Goal: Task Accomplishment & Management: Manage account settings

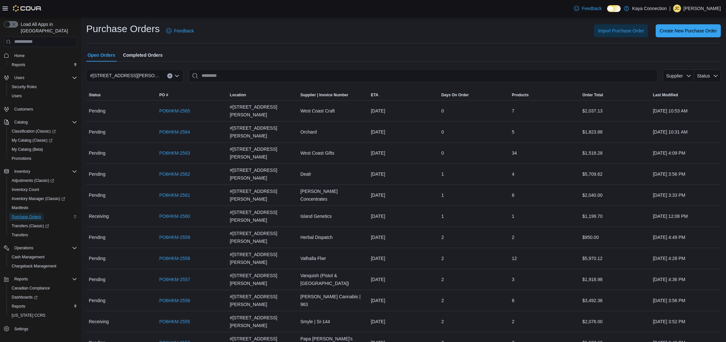
click at [32, 214] on span "Purchase Orders" at bounding box center [26, 216] width 29 height 5
click at [182, 149] on link "PO6HKM-2563" at bounding box center [174, 153] width 31 height 8
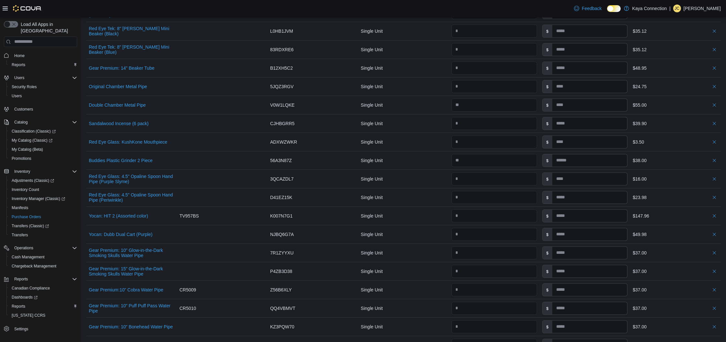
scroll to position [459, 0]
click at [460, 235] on input "number" at bounding box center [494, 233] width 86 height 13
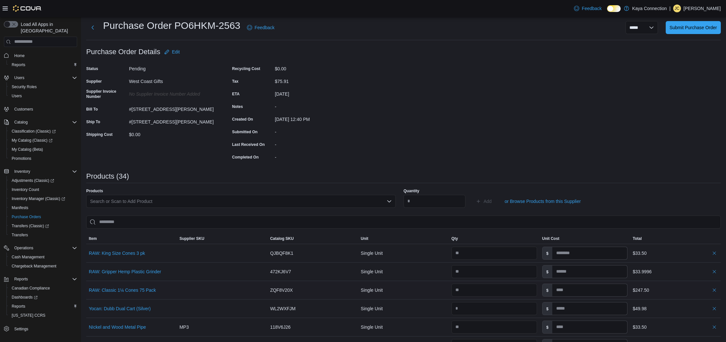
scroll to position [0, 0]
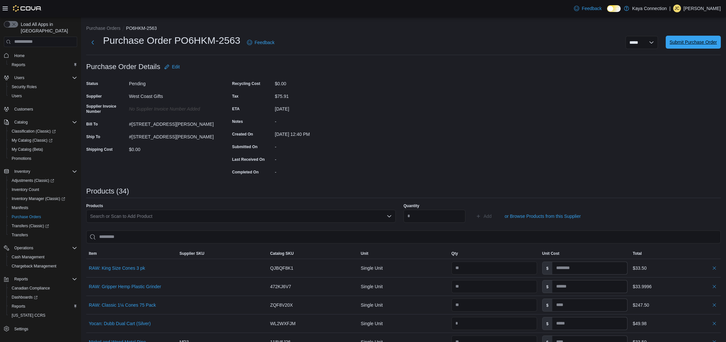
click at [681, 44] on span "Submit Purchase Order" at bounding box center [692, 42] width 47 height 6
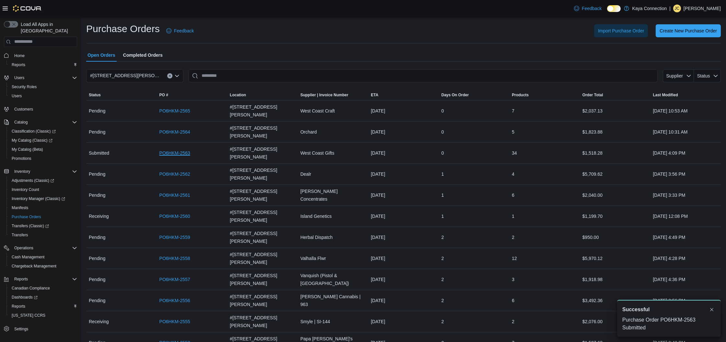
click at [172, 149] on link "PO6HKM-2563" at bounding box center [174, 153] width 31 height 8
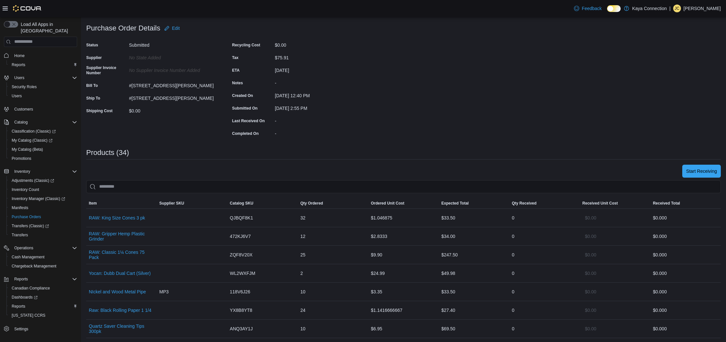
scroll to position [66, 0]
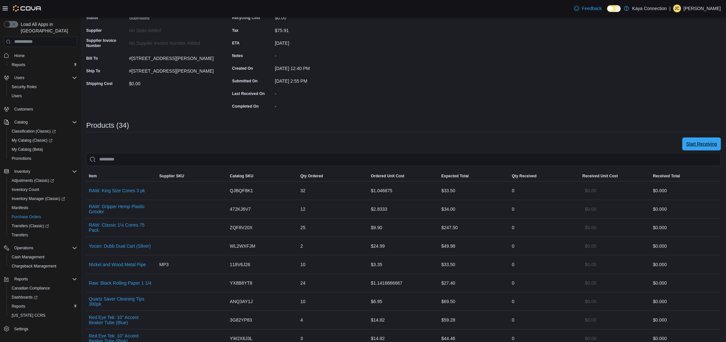
drag, startPoint x: 695, startPoint y: 145, endPoint x: 691, endPoint y: 145, distance: 3.6
click at [695, 145] on span "Start Receiving" at bounding box center [701, 144] width 31 height 6
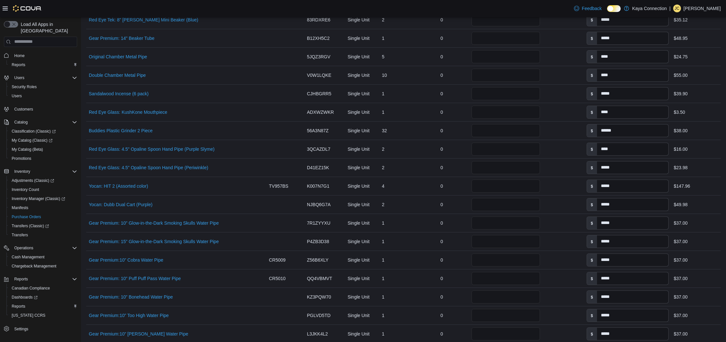
scroll to position [443, 0]
click at [472, 205] on input "*" at bounding box center [505, 202] width 69 height 13
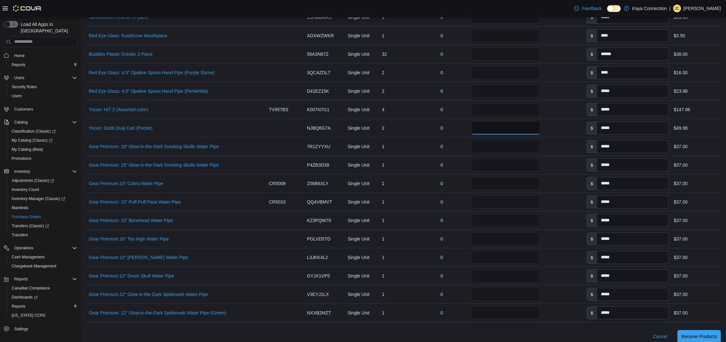
scroll to position [601, 0]
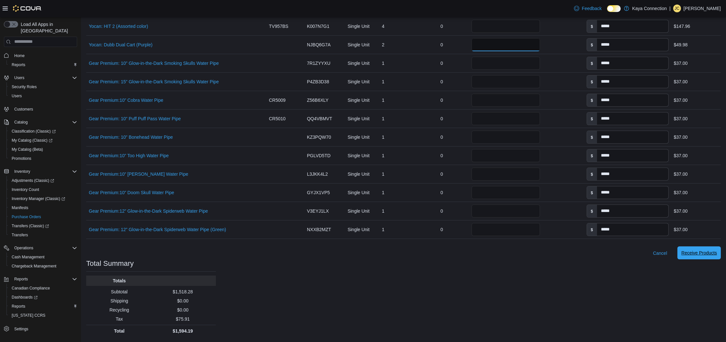
type input "*"
click at [696, 255] on span "Receive Products" at bounding box center [699, 252] width 36 height 6
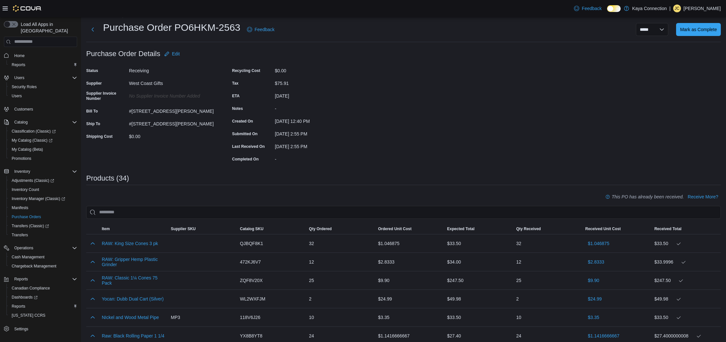
scroll to position [16, 0]
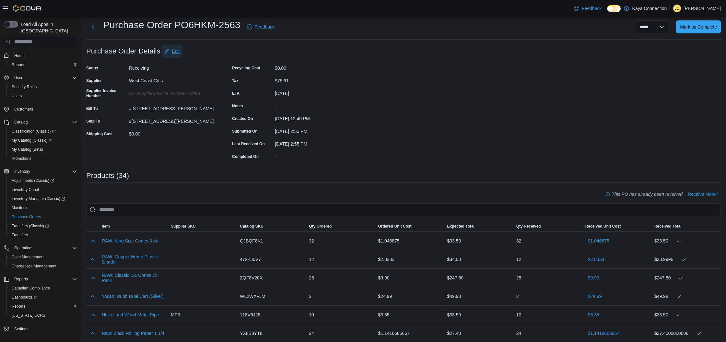
click at [175, 54] on span "Edit" at bounding box center [172, 51] width 16 height 13
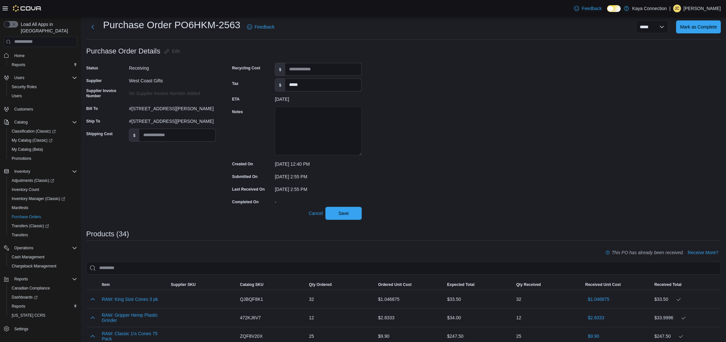
click at [162, 93] on div "No Supplier Invoice Number added" at bounding box center [172, 92] width 87 height 8
click at [93, 29] on button "Next" at bounding box center [92, 26] width 13 height 13
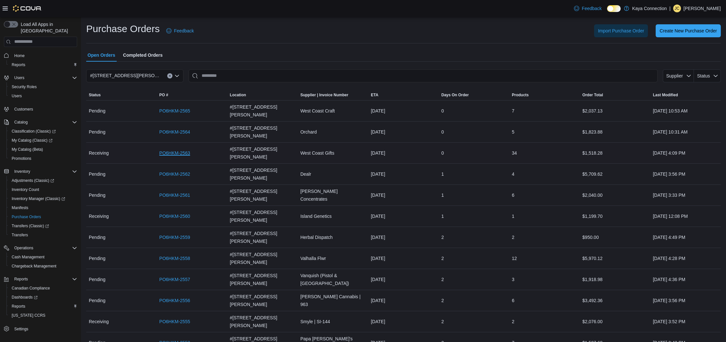
click at [179, 149] on link "PO6HKM-2563" at bounding box center [174, 153] width 31 height 8
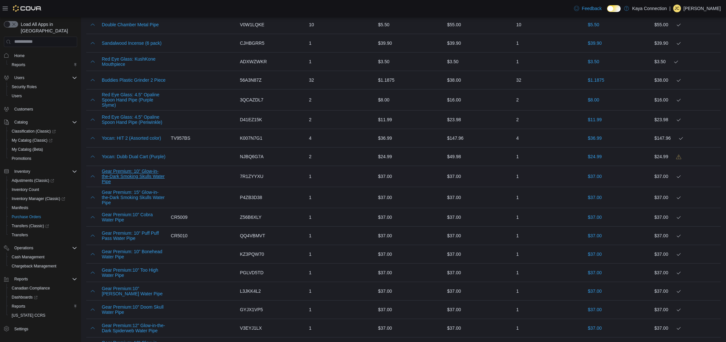
scroll to position [550, 0]
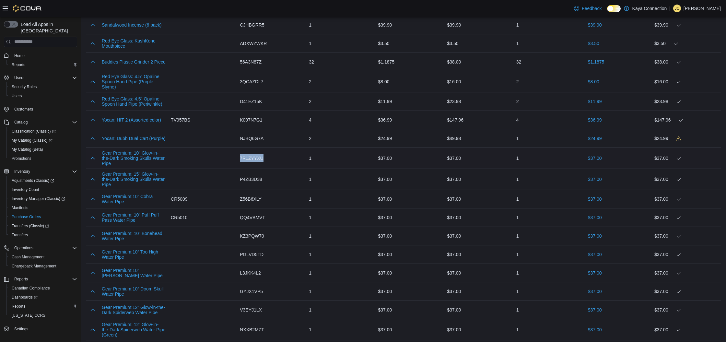
drag, startPoint x: 266, startPoint y: 154, endPoint x: 250, endPoint y: 155, distance: 16.2
click at [240, 155] on div "7R1ZYYXU" at bounding box center [271, 158] width 69 height 13
copy span "7R1ZYYXU"
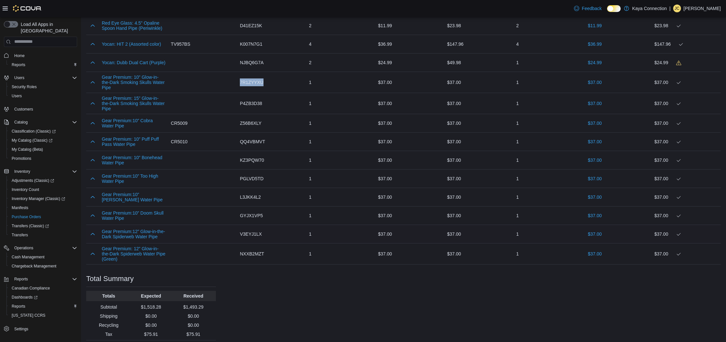
scroll to position [618, 0]
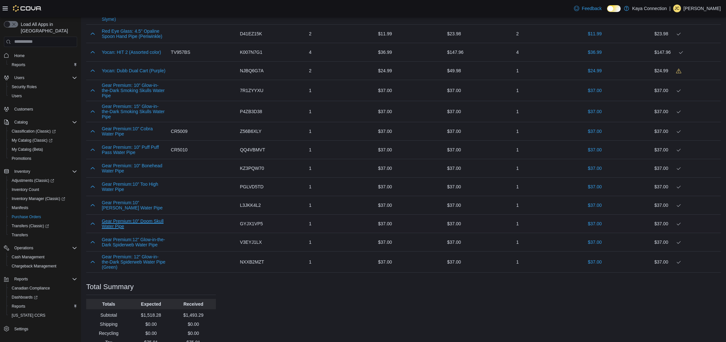
click at [126, 218] on button "Gear Premium:10” Doom Skull Water Pipe" at bounding box center [134, 223] width 64 height 10
drag, startPoint x: 266, startPoint y: 107, endPoint x: 233, endPoint y: 107, distance: 33.0
click at [233, 107] on tr "Gear Premium: 15” Glow-in-the-Dark Smoking Skulls Water Pipe Supplier SKU Catal…" at bounding box center [403, 109] width 634 height 21
copy span "P4ZB3D38"
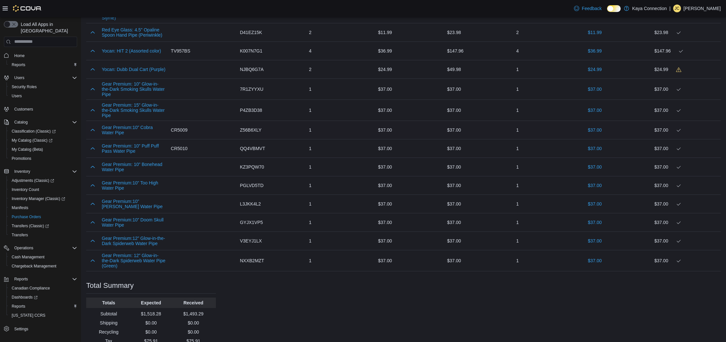
click at [252, 126] on span "Z56B6XLY" at bounding box center [251, 130] width 22 height 8
copy tr "Z56B6XLY Qty Ordered"
click at [256, 145] on span "QQ4VBMVT" at bounding box center [252, 148] width 25 height 8
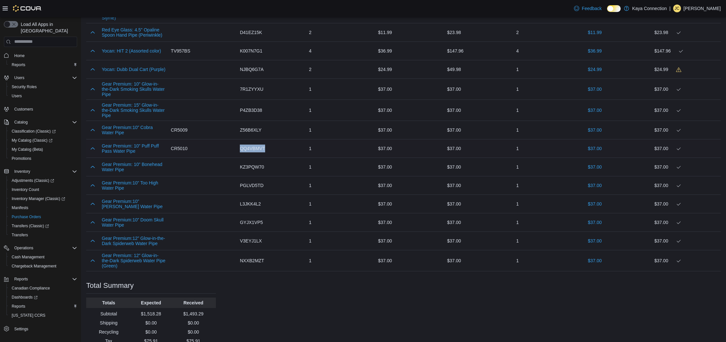
click at [256, 145] on span "QQ4VBMVT" at bounding box center [252, 148] width 25 height 8
copy tr "QQ4VBMVT Qty Ordered"
click at [251, 163] on span "KZ3PQW70" at bounding box center [252, 167] width 24 height 8
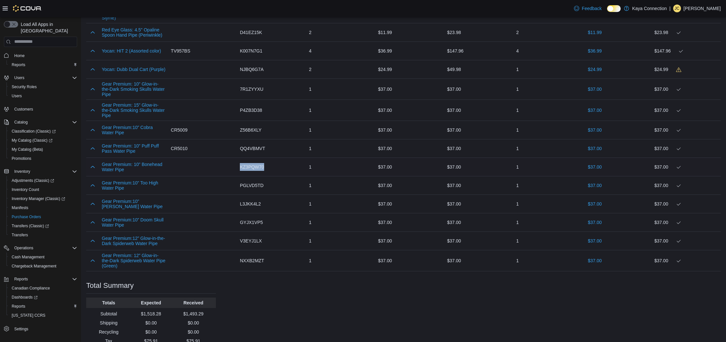
copy span "KZ3PQW70"
click at [252, 181] on span "PGLVD5TD" at bounding box center [252, 185] width 24 height 8
click at [252, 182] on span "PGLVD5TD" at bounding box center [252, 184] width 24 height 8
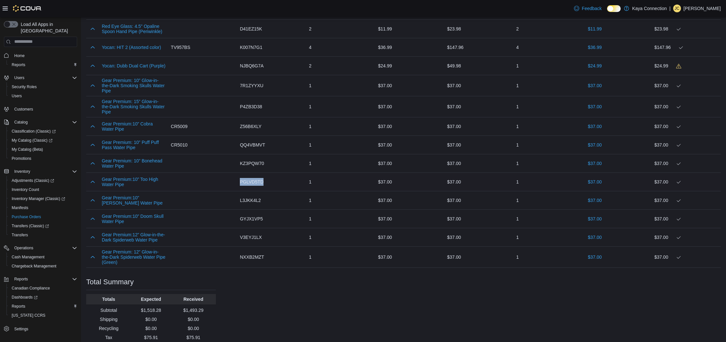
copy span "PGLVD5TD"
click at [252, 197] on span "L3JKK4L2" at bounding box center [250, 200] width 21 height 8
copy span "L3JKK4L2"
click at [252, 215] on span "GYJX1VP5" at bounding box center [251, 218] width 23 height 8
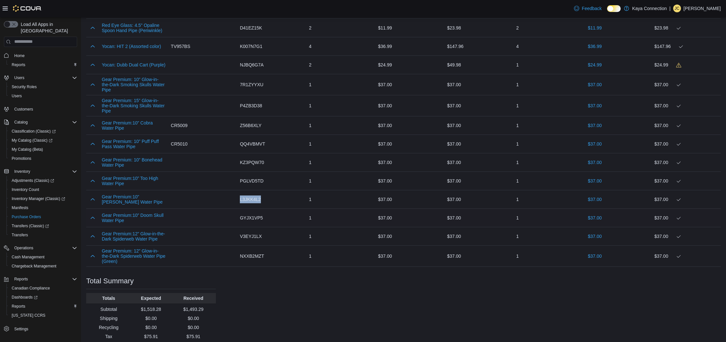
scroll to position [625, 0]
click at [252, 215] on span "GYJX1VP5" at bounding box center [251, 217] width 23 height 8
copy span "GYJX1VP5"
click at [253, 234] on span "V3EYJ1LX" at bounding box center [251, 235] width 22 height 8
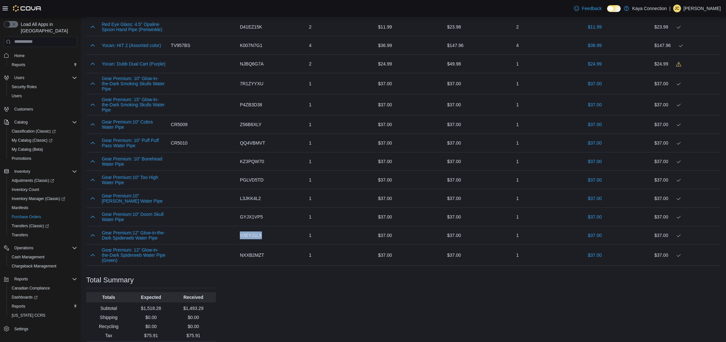
copy span "V3EYJ1LX"
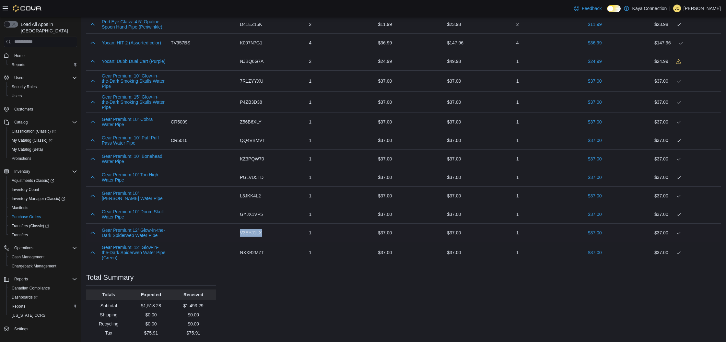
scroll to position [627, 0]
click at [248, 251] on span "NXXB2MZT" at bounding box center [252, 253] width 24 height 8
copy span "NXXB2MZT"
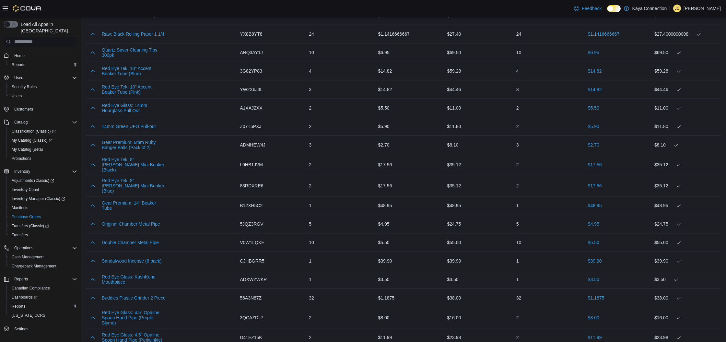
scroll to position [313, 0]
click at [249, 204] on span "B12XH5C2" at bounding box center [251, 206] width 23 height 8
click at [249, 203] on span "B12XH5C2" at bounding box center [251, 205] width 23 height 8
click at [250, 201] on span "B12XH5C2" at bounding box center [251, 205] width 23 height 8
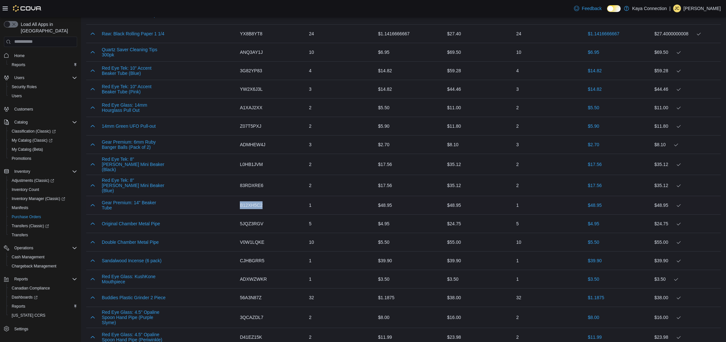
click at [250, 201] on span "B12XH5C2" at bounding box center [251, 205] width 23 height 8
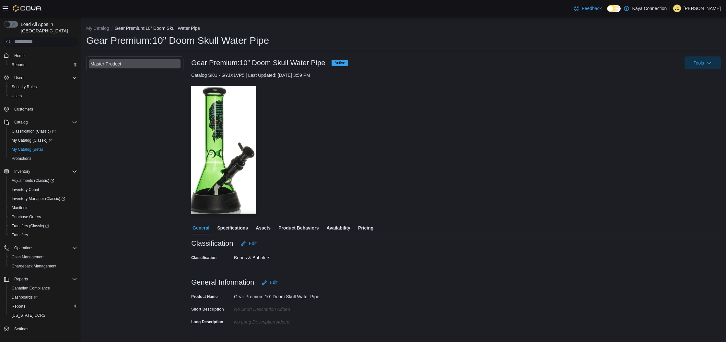
click at [367, 226] on span "Pricing" at bounding box center [365, 227] width 15 height 13
